Goal: Find specific page/section: Find specific page/section

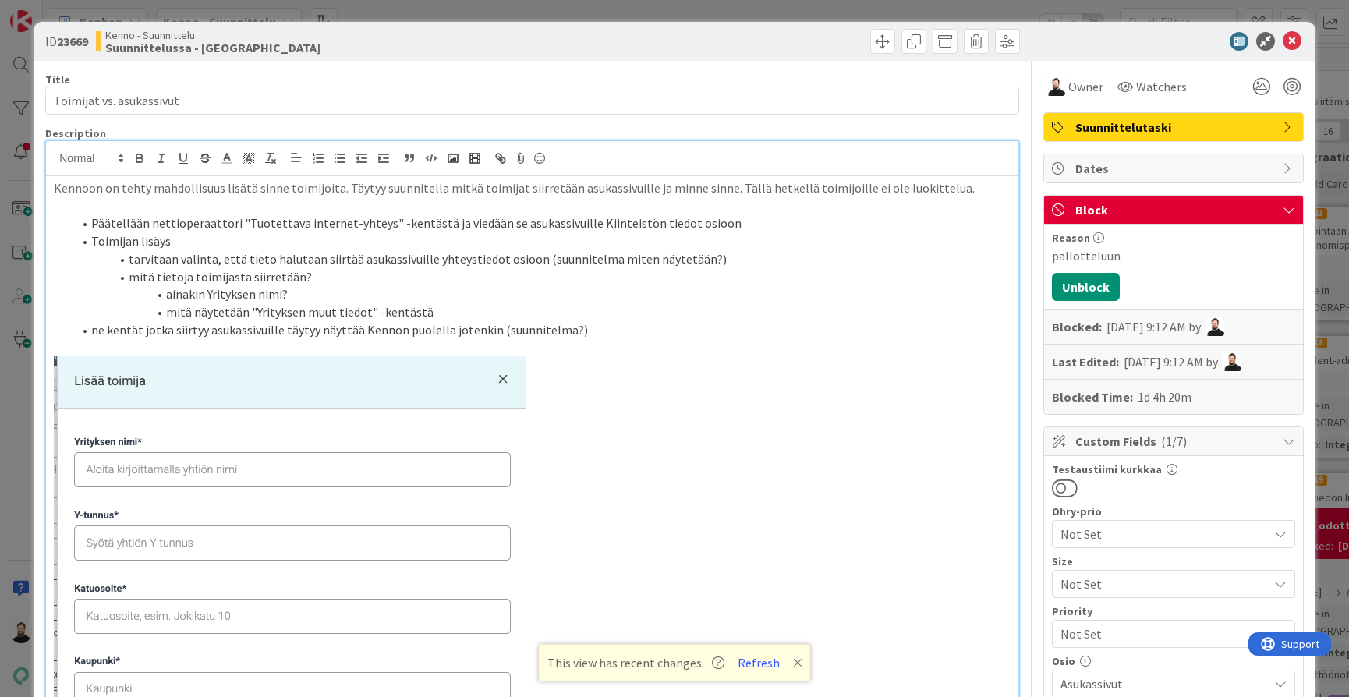
scroll to position [97, 0]
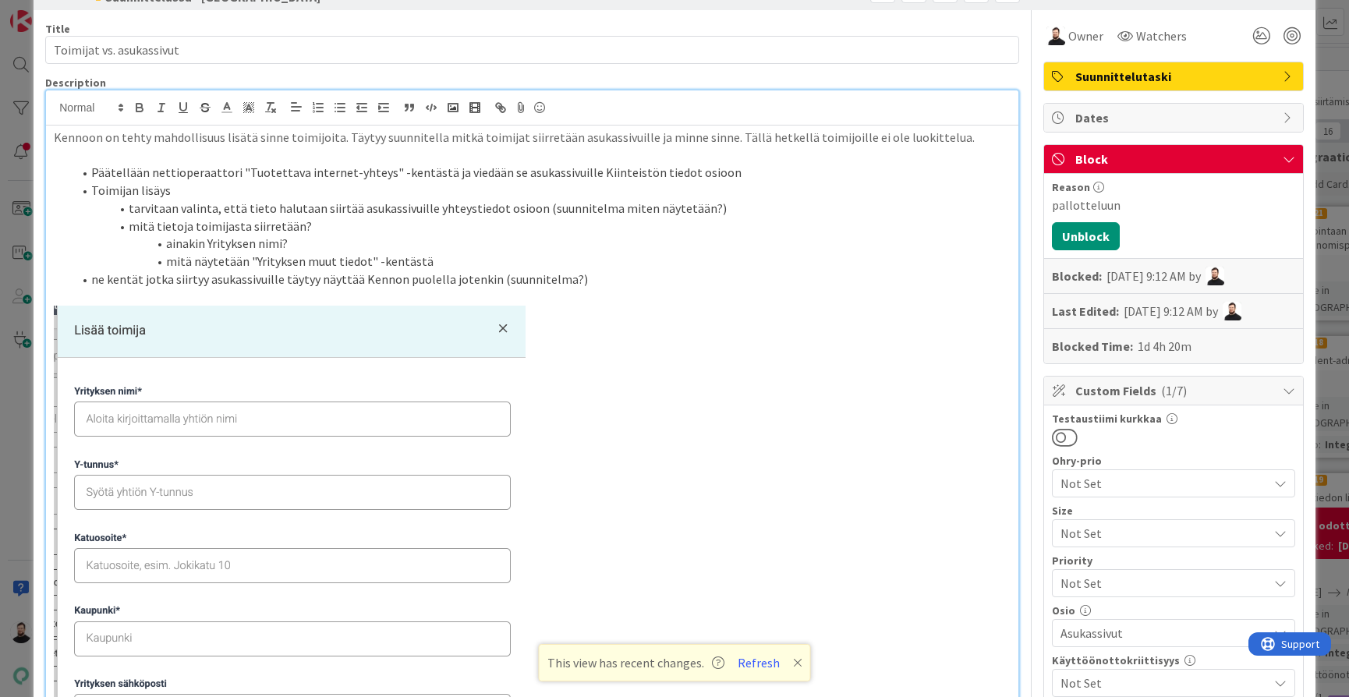
click at [19, 385] on div "ID 23669 Kenno - Suunnittelu Suunnittelussa - Rautalangat Title 24 / 128 Toimij…" at bounding box center [674, 348] width 1349 height 697
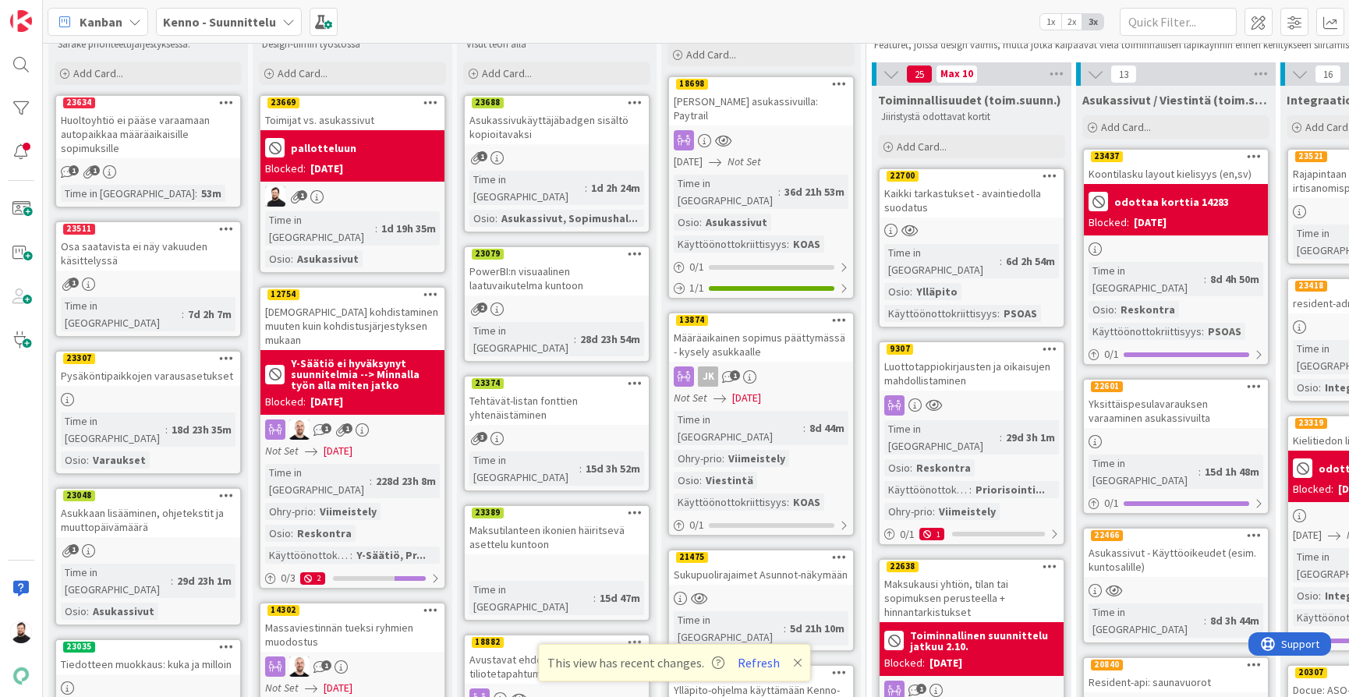
scroll to position [71, 1]
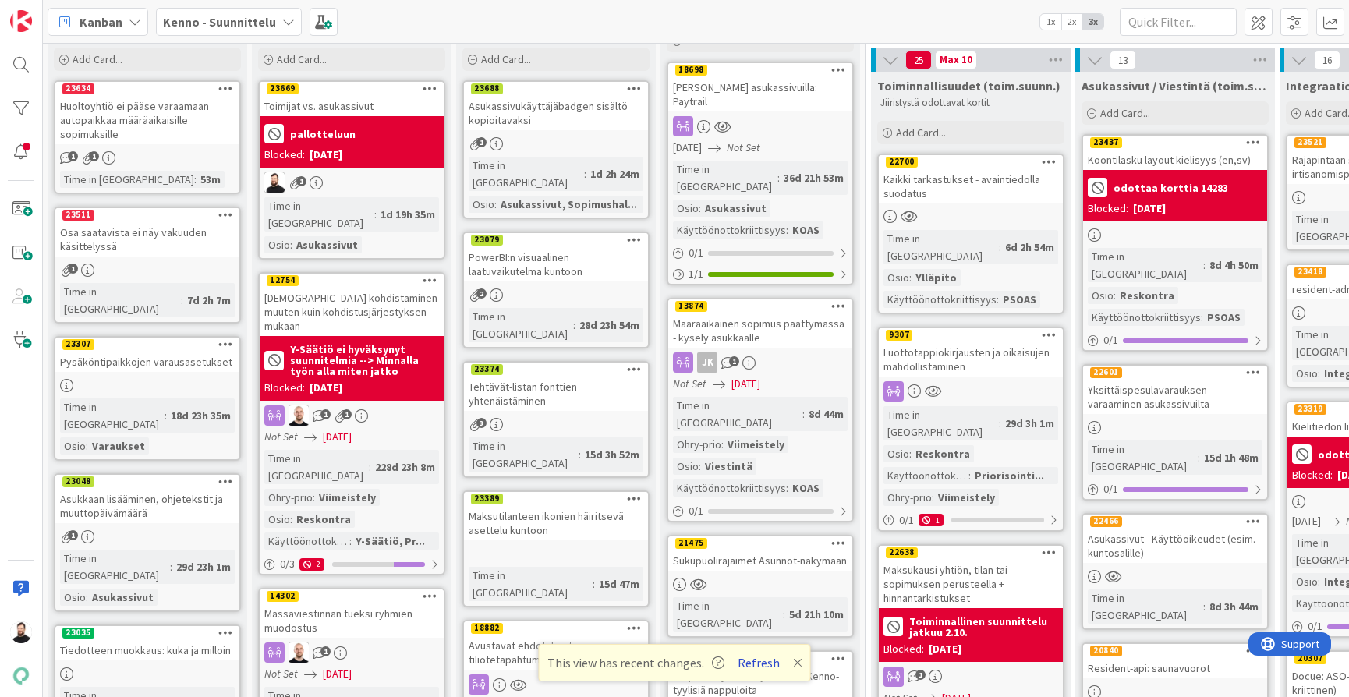
click at [769, 656] on button "Refresh" at bounding box center [758, 663] width 53 height 20
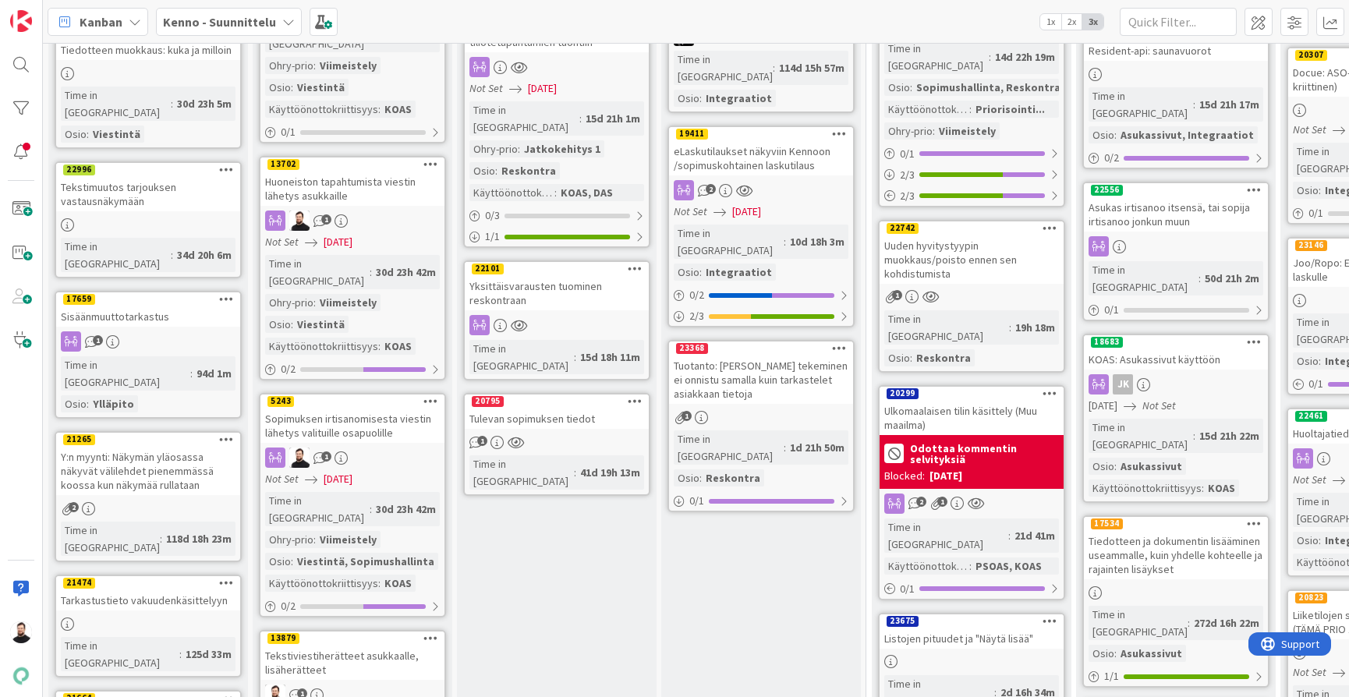
scroll to position [699, 0]
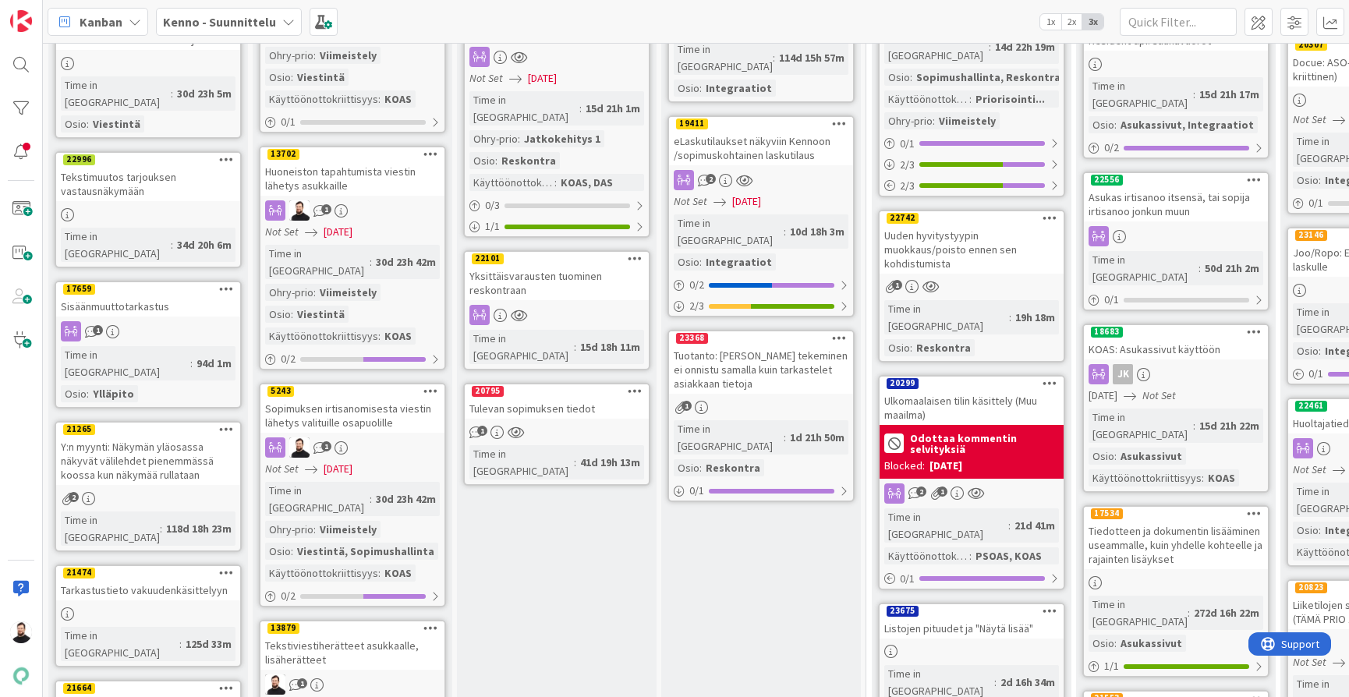
click at [931, 391] on div "Ulkomaalaisen tilin käsittely (Muu maailma)" at bounding box center [972, 408] width 184 height 34
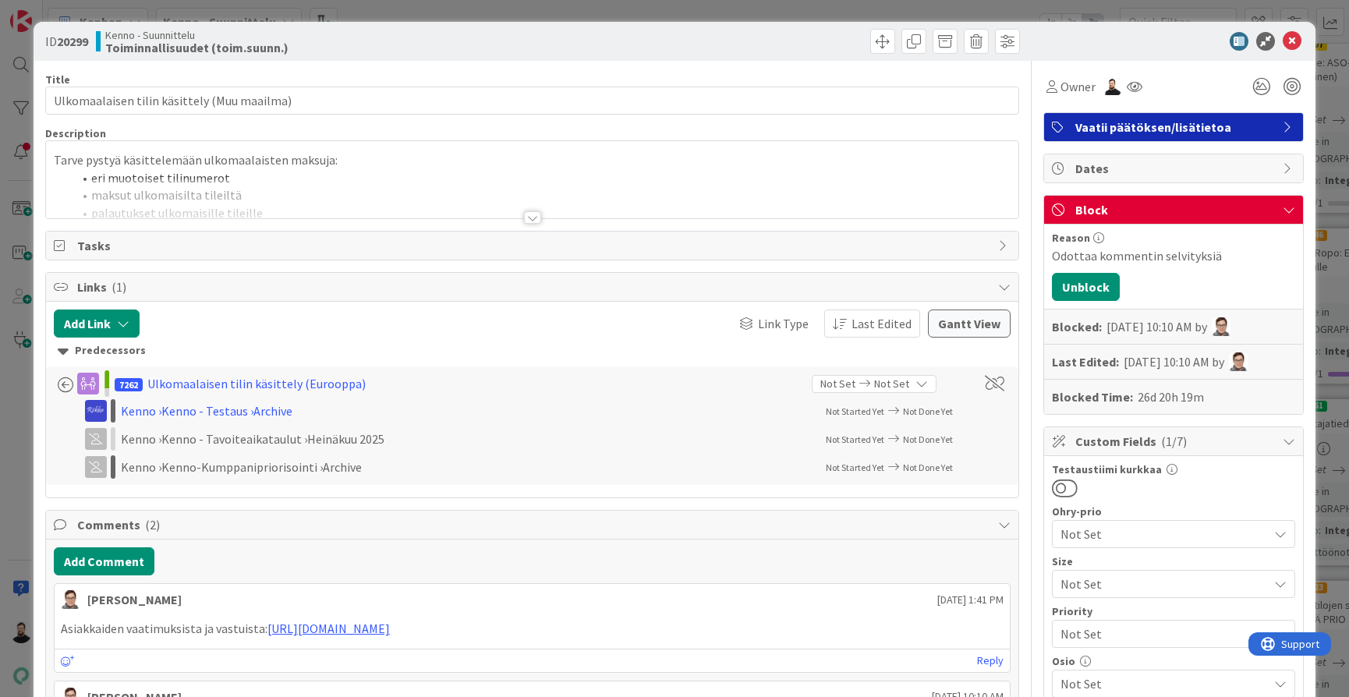
click at [537, 214] on div at bounding box center [532, 217] width 17 height 12
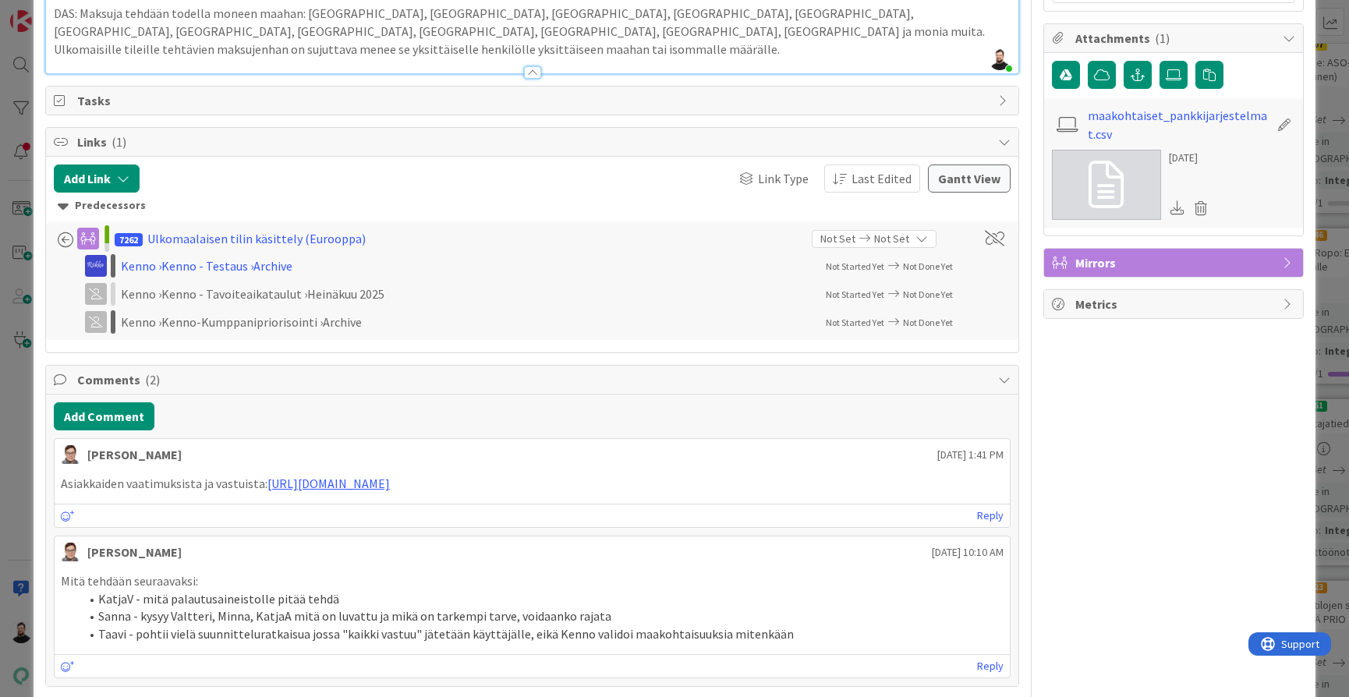
scroll to position [792, 0]
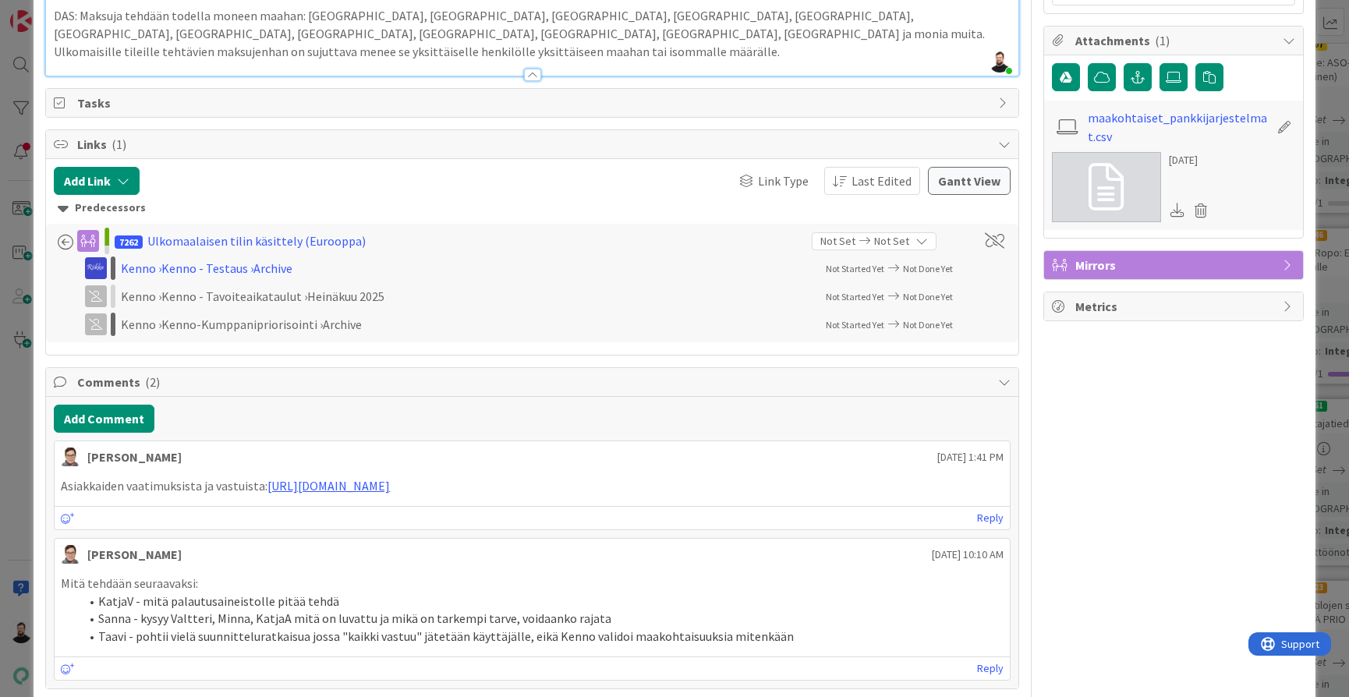
click at [22, 464] on div "ID 20299 Kenno - Suunnittelu Toiminnallisuudet (toim.suunn.) Title 43 / 128 Ulk…" at bounding box center [674, 348] width 1349 height 697
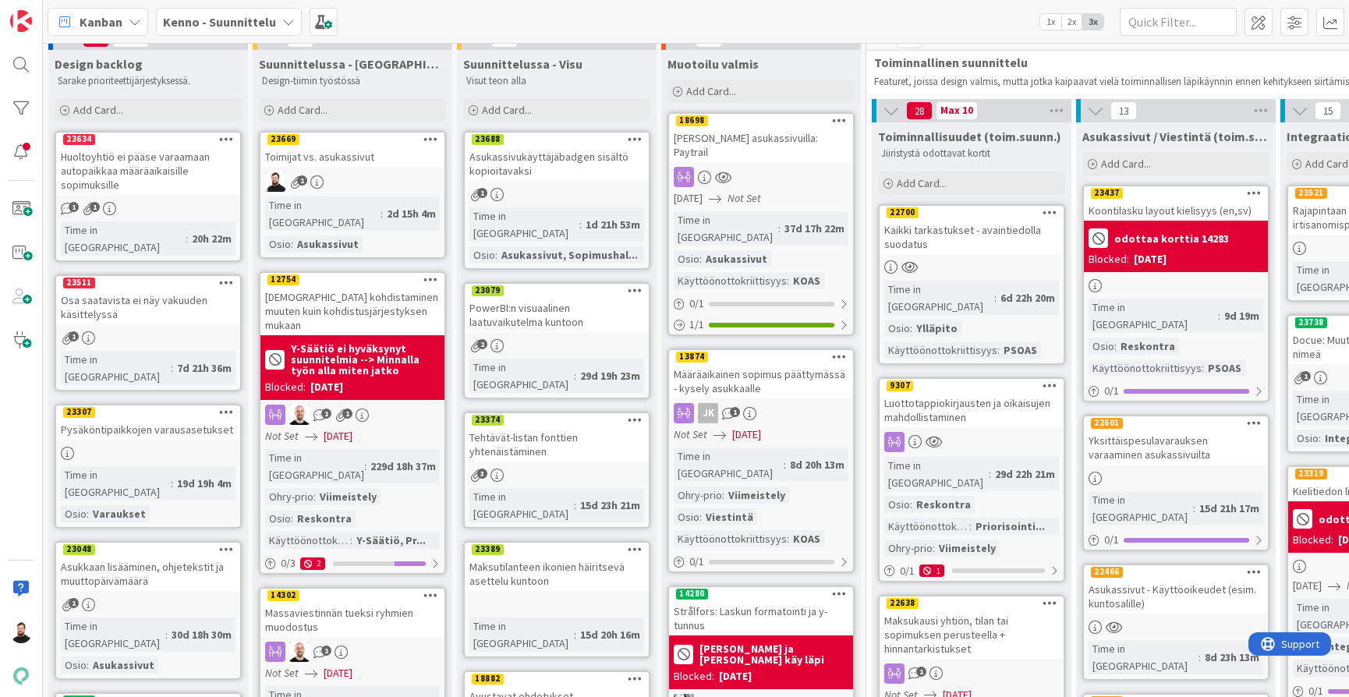
scroll to position [20, 2]
